Goal: Information Seeking & Learning: Stay updated

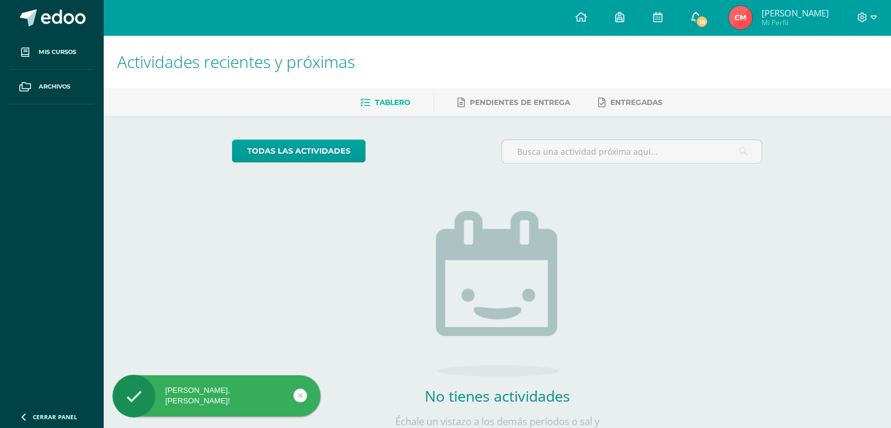
click at [696, 12] on icon at bounding box center [695, 17] width 9 height 11
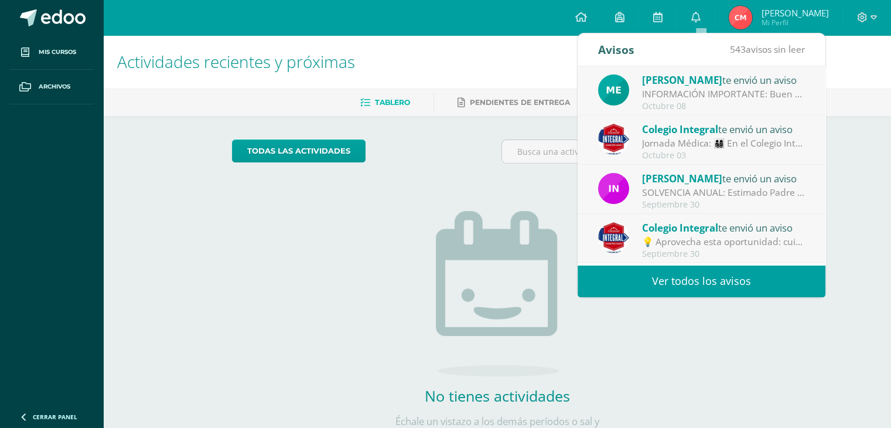
click at [703, 98] on div "INFORMACIÓN IMPORTANTE: Buen día estimado, es un gusto saludarles deseando éxit…" at bounding box center [723, 93] width 163 height 13
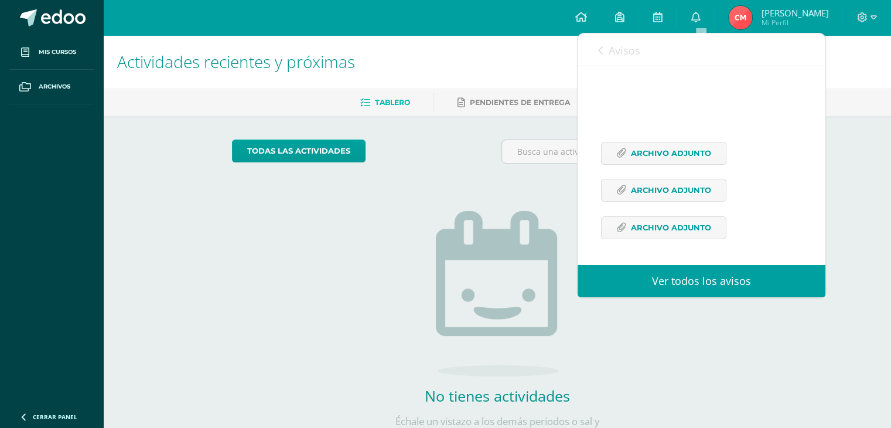
scroll to position [245, 0]
click at [679, 154] on span "Archivo Adjunto" at bounding box center [671, 153] width 80 height 22
click at [670, 191] on span "Archivo Adjunto" at bounding box center [671, 190] width 80 height 22
click at [682, 223] on span "Archivo Adjunto" at bounding box center [671, 228] width 80 height 22
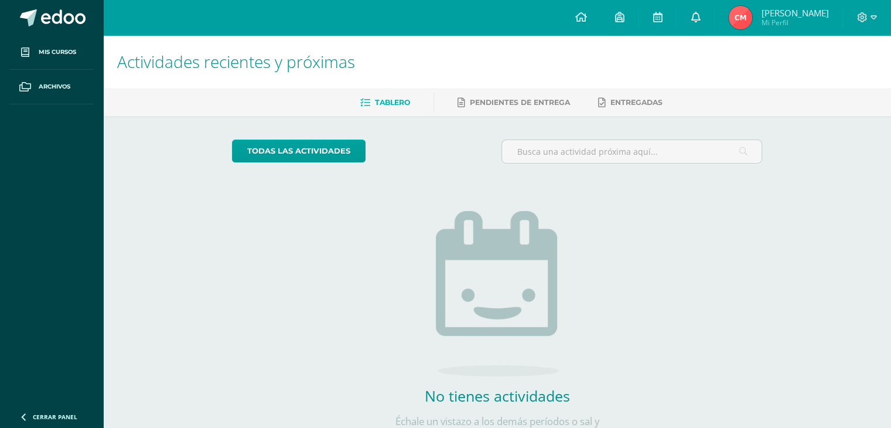
click at [699, 22] on icon at bounding box center [695, 17] width 9 height 11
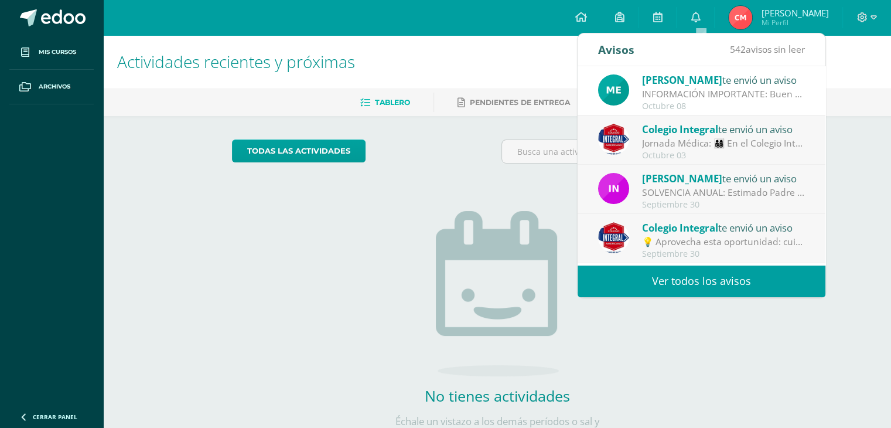
click at [685, 277] on link "Ver todos los avisos" at bounding box center [702, 281] width 248 height 32
